Goal: Task Accomplishment & Management: Use online tool/utility

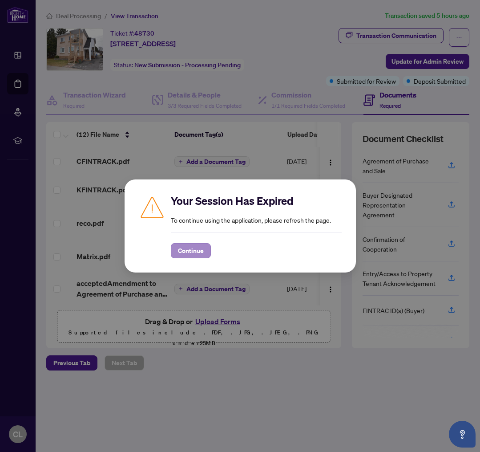
scroll to position [246, 0]
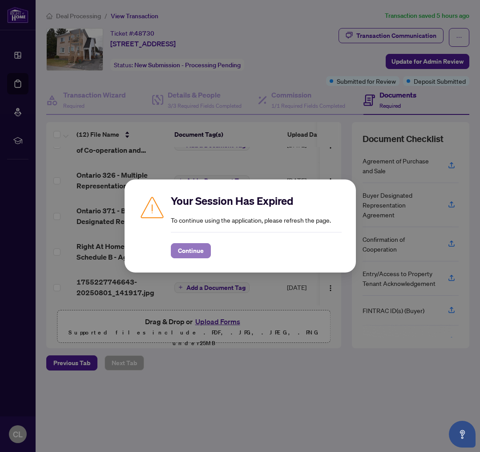
click at [195, 252] on span "Continue" at bounding box center [191, 250] width 26 height 14
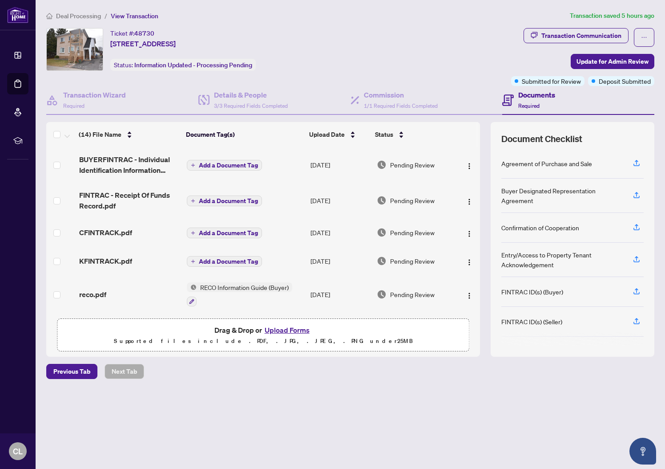
scroll to position [308, 0]
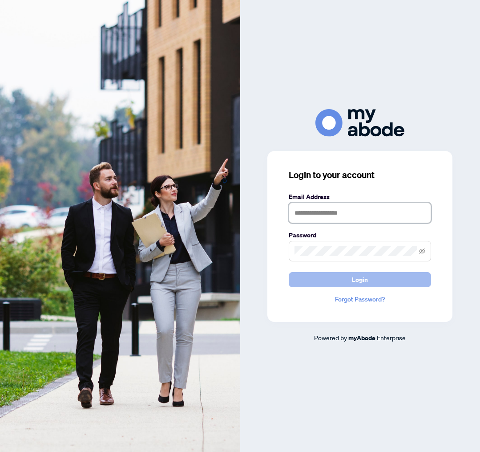
type input "**********"
click at [358, 283] on span "Login" at bounding box center [360, 279] width 16 height 14
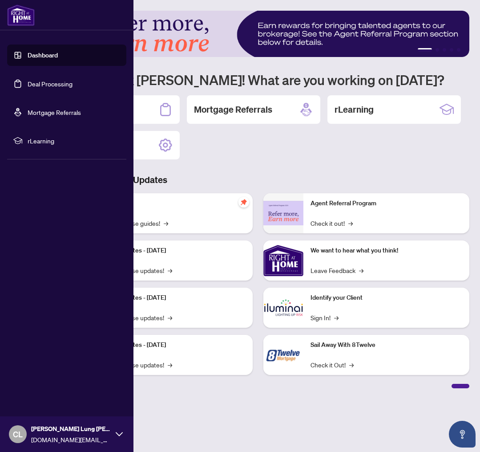
click at [59, 84] on link "Deal Processing" at bounding box center [50, 84] width 45 height 8
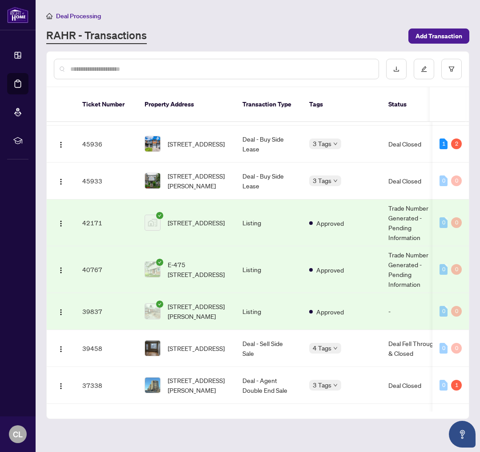
scroll to position [262, 0]
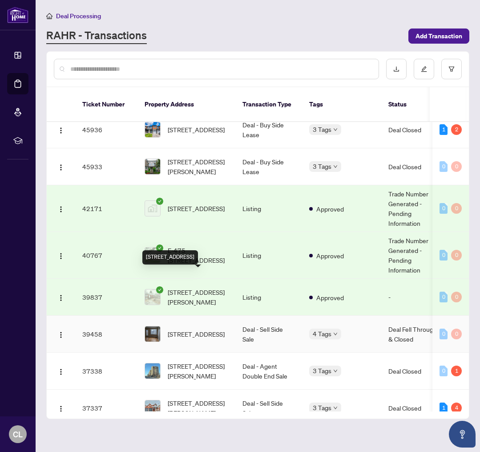
click at [218, 329] on span "488 REGENT St, Hawkesbury, Ontario K6A 1G3, Canada" at bounding box center [196, 334] width 57 height 10
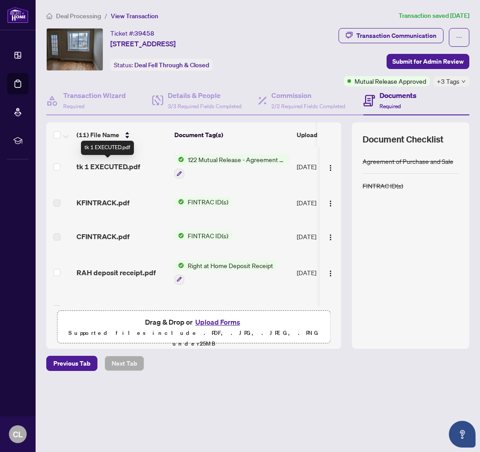
click at [111, 165] on span "tk 1 EXECUTED.pdf" at bounding box center [109, 166] width 64 height 11
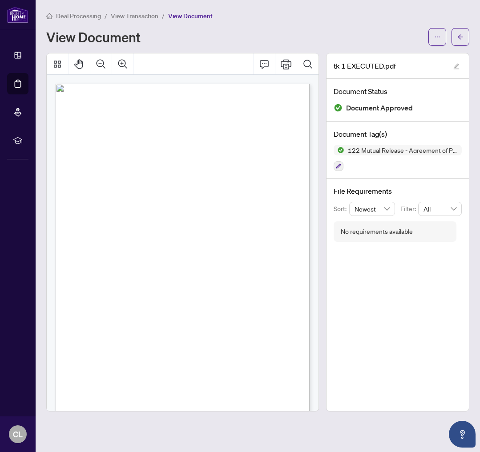
scroll to position [11, 0]
